Goal: Go to known website: Access a specific website the user already knows

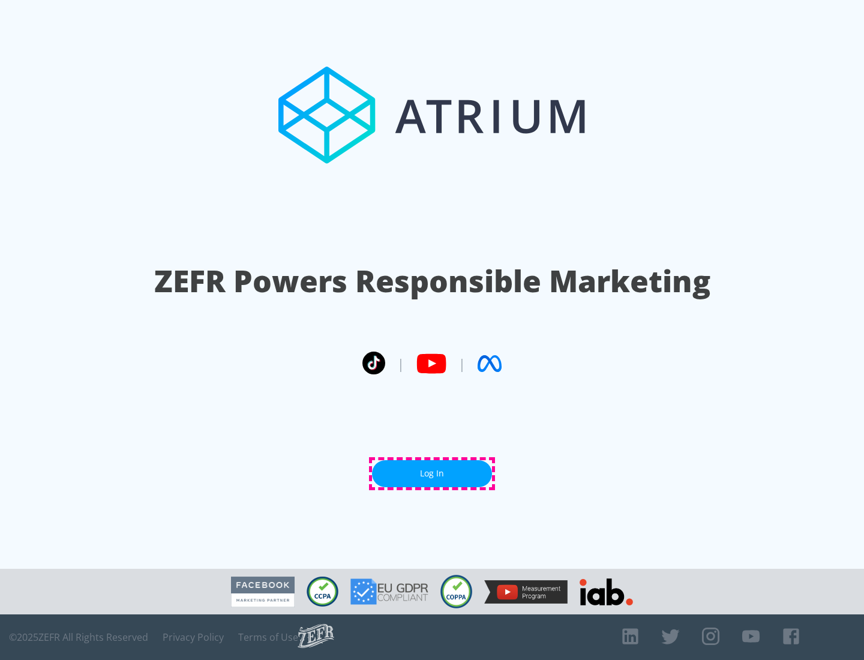
click at [432, 474] on link "Log In" at bounding box center [432, 473] width 120 height 27
